Goal: Go to known website: Access a specific website the user already knows

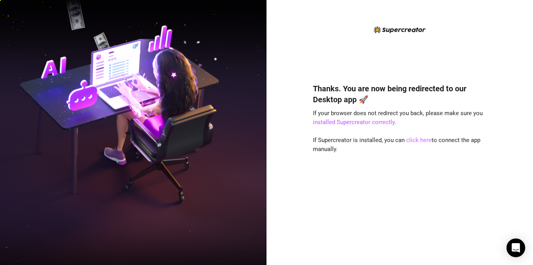
drag, startPoint x: 484, startPoint y: 92, endPoint x: 413, endPoint y: 140, distance: 85.9
click at [484, 92] on h4 "Thanks. You are now being redirected to our Desktop app 🚀" at bounding box center [400, 94] width 174 height 22
click at [413, 140] on link "click here" at bounding box center [418, 139] width 25 height 7
